Goal: Task Accomplishment & Management: Manage account settings

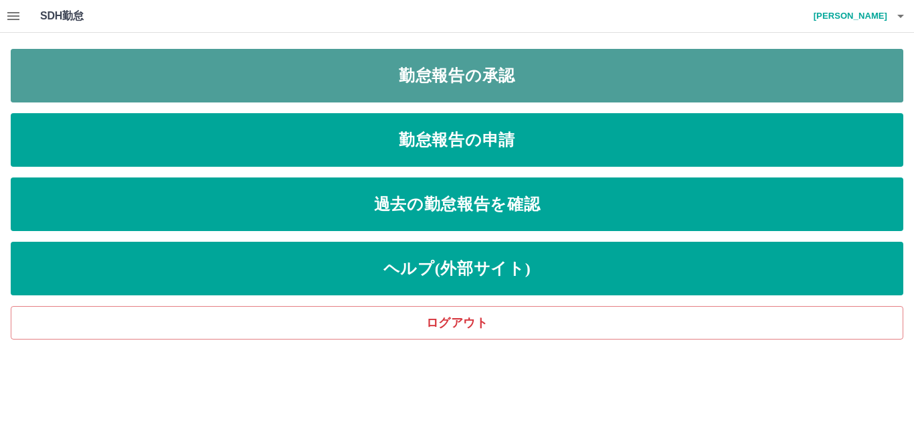
click at [347, 86] on link "勤怠報告の承認" at bounding box center [457, 76] width 893 height 54
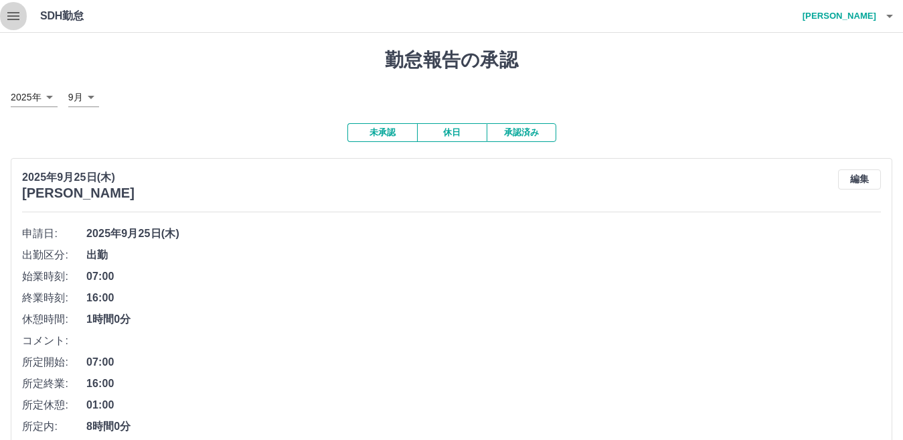
click at [19, 18] on icon "button" at bounding box center [13, 16] width 16 height 16
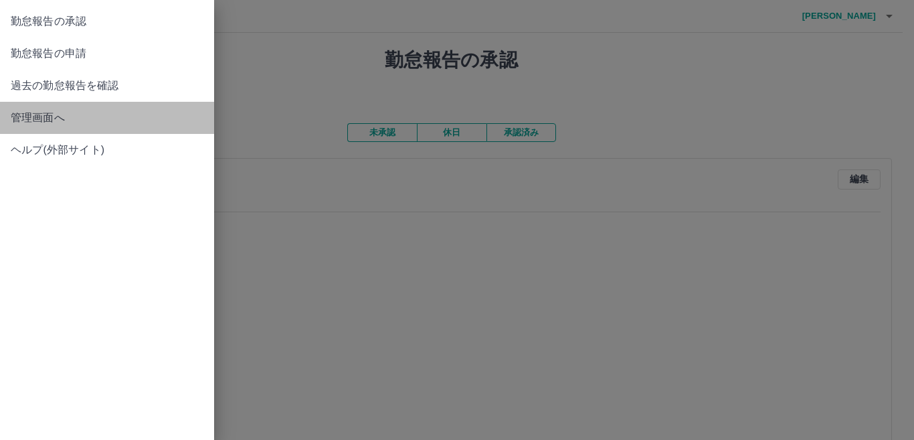
click at [60, 120] on span "管理画面へ" at bounding box center [107, 118] width 193 height 16
